Goal: Task Accomplishment & Management: Manage account settings

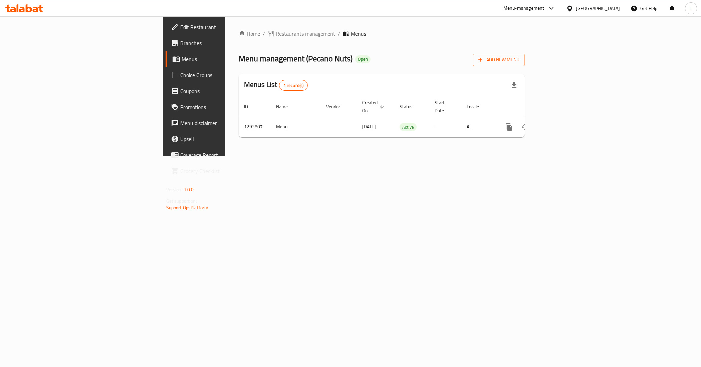
drag, startPoint x: 42, startPoint y: 42, endPoint x: 65, endPoint y: 70, distance: 36.1
click at [180, 42] on span "Branches" at bounding box center [227, 43] width 94 height 8
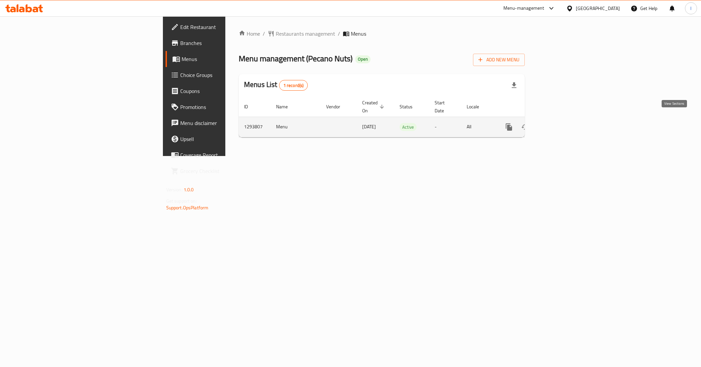
click at [561, 123] on icon "enhanced table" at bounding box center [557, 127] width 8 height 8
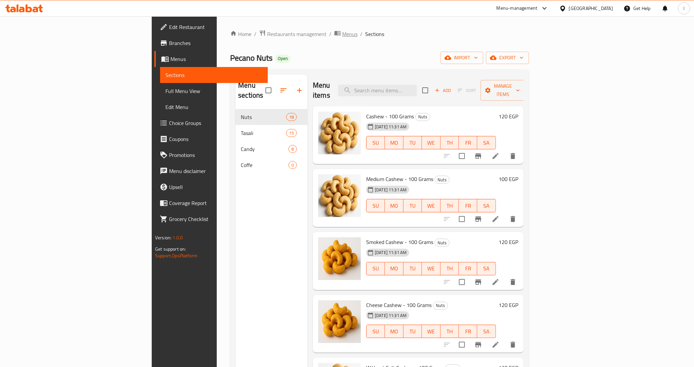
click at [342, 32] on span "Menus" at bounding box center [349, 34] width 15 height 8
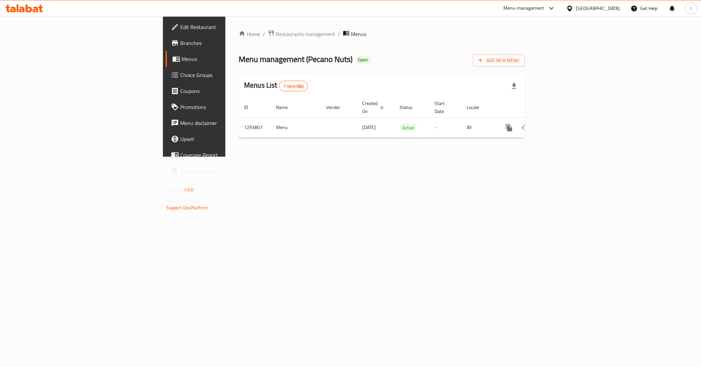
click at [166, 49] on link "Branches" at bounding box center [223, 43] width 114 height 16
